Goal: Find specific page/section: Find specific page/section

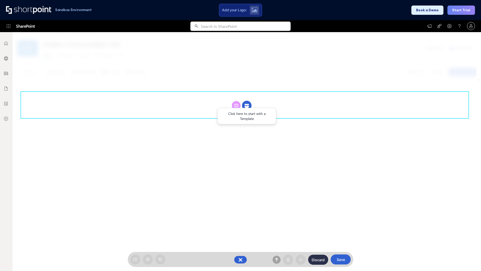
click at [247, 105] on circle at bounding box center [247, 106] width 10 height 10
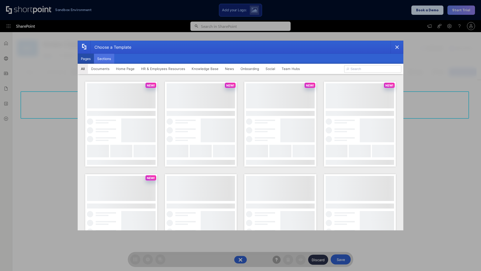
click at [104, 59] on button "Sections" at bounding box center [104, 59] width 20 height 10
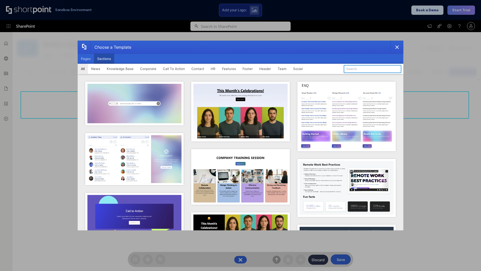
type input "Features Kit 6"
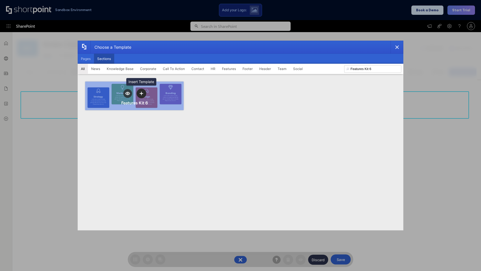
click at [141, 93] on icon "template selector" at bounding box center [142, 93] width 4 height 4
